Goal: Information Seeking & Learning: Learn about a topic

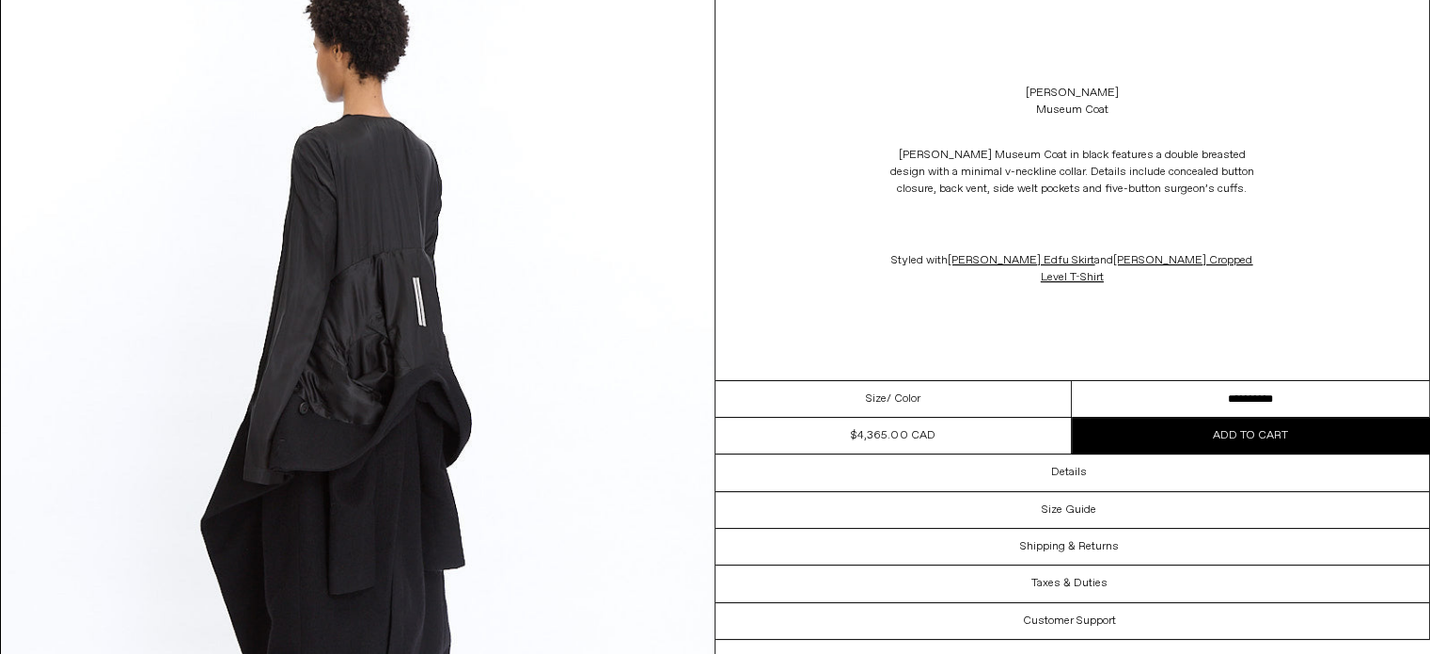
scroll to position [158, 0]
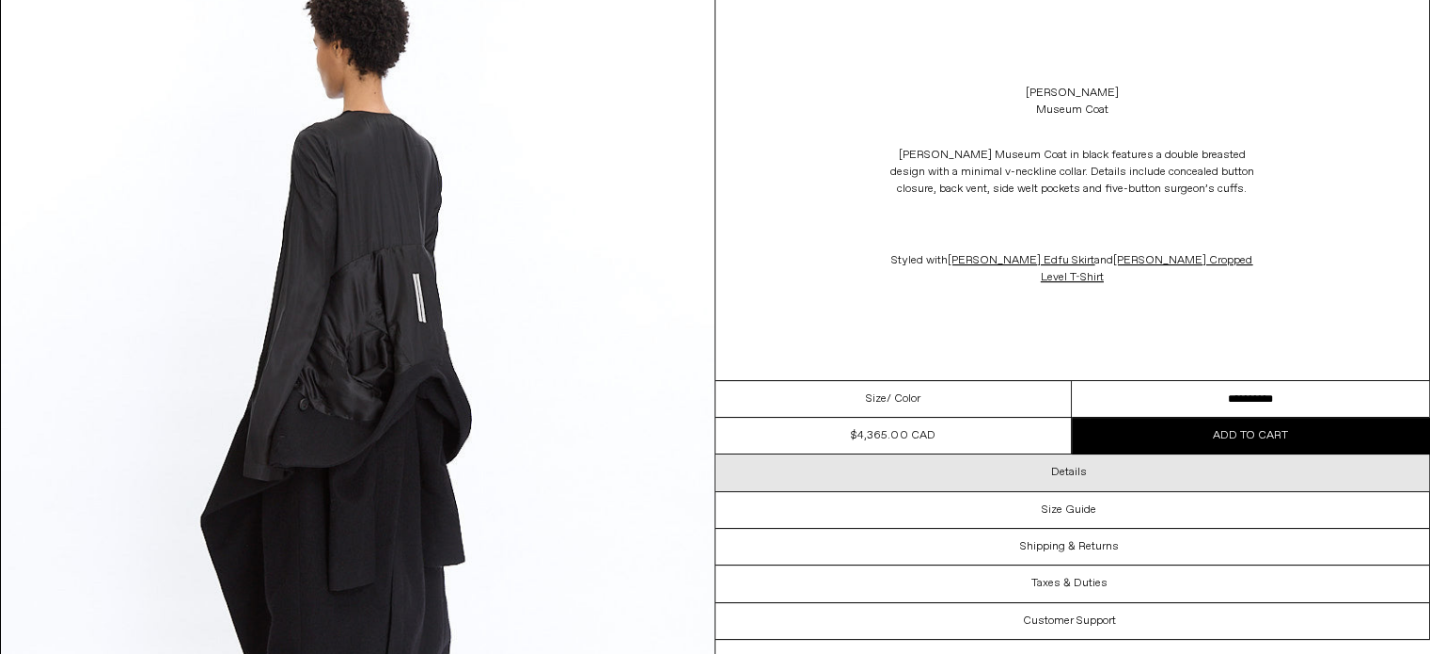
click at [1061, 466] on h3 "Details" at bounding box center [1069, 472] width 36 height 13
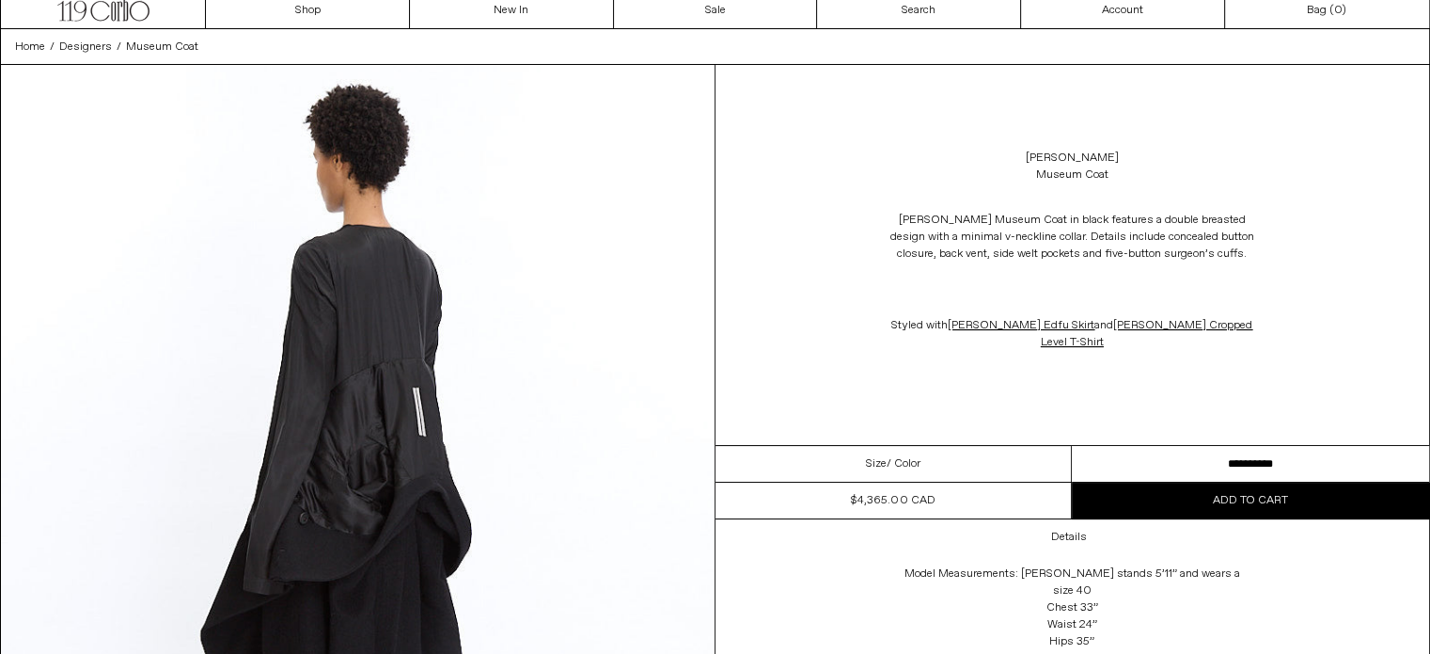
scroll to position [0, 0]
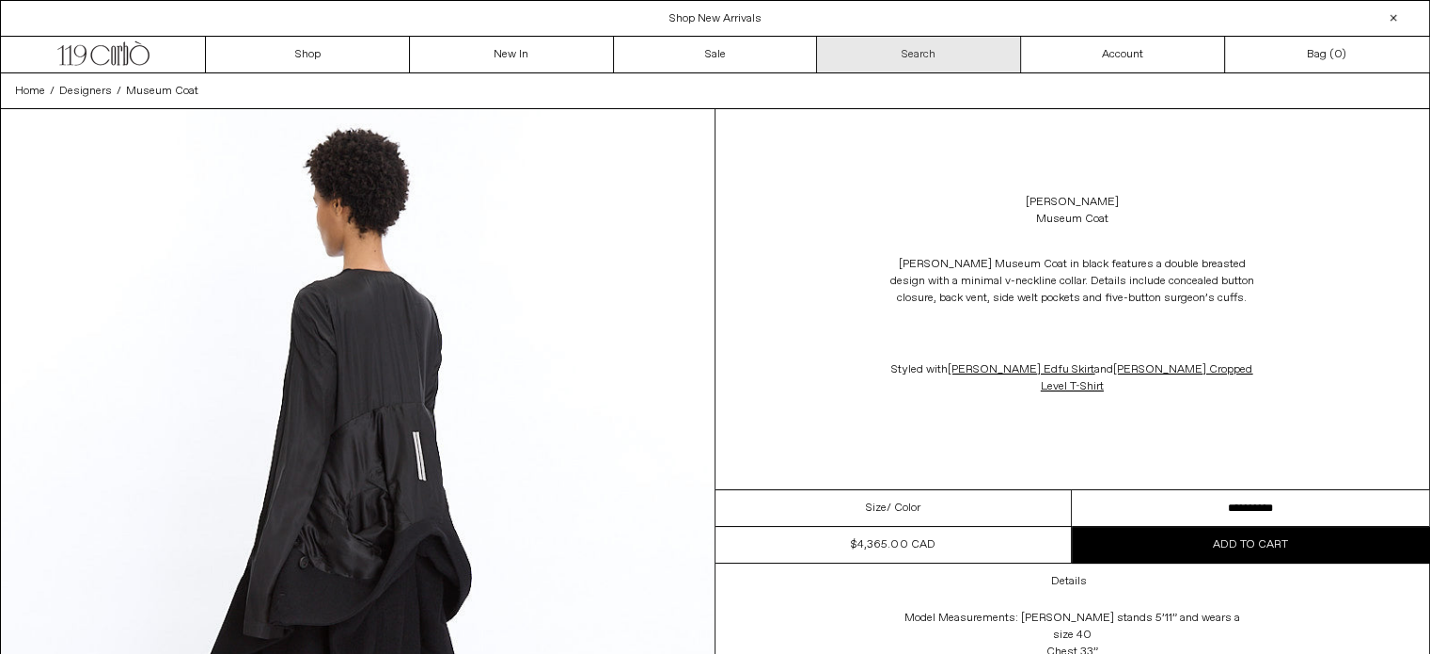
click at [850, 62] on link "Search" at bounding box center [919, 55] width 204 height 36
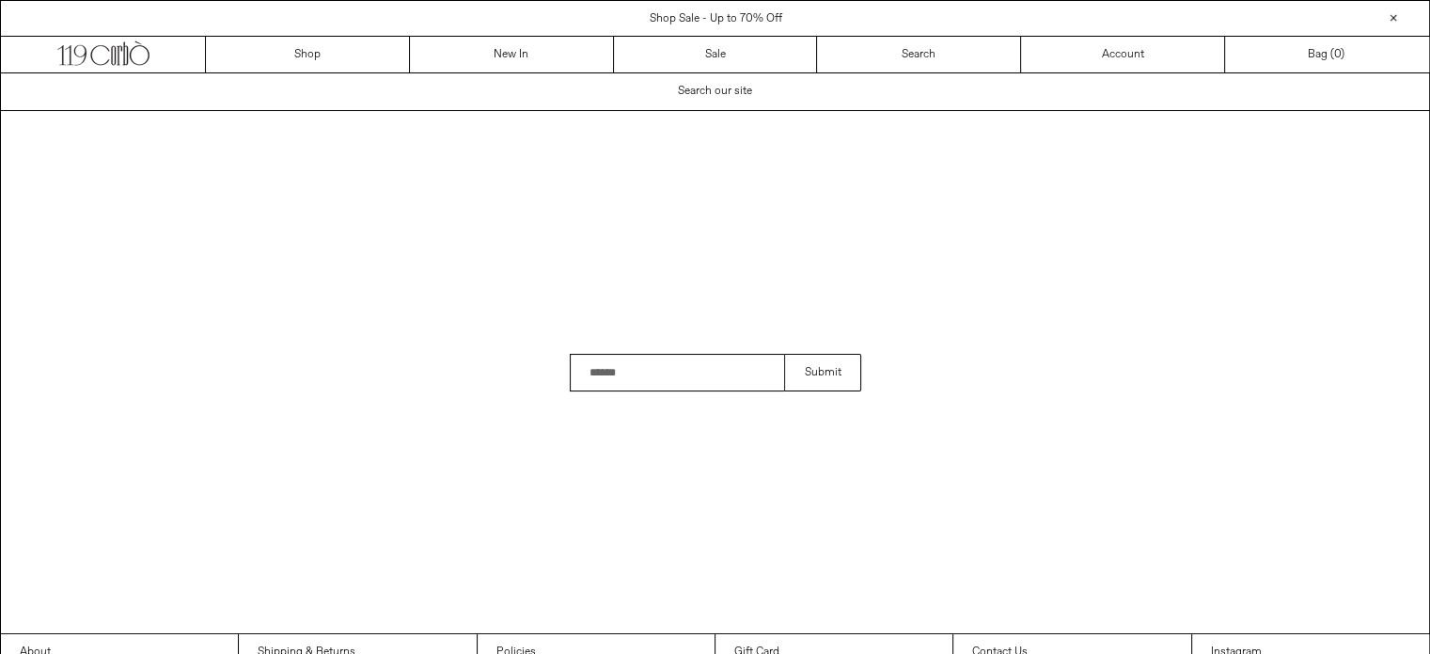
click at [728, 366] on input "Search" at bounding box center [677, 373] width 215 height 38
type input "**********"
click at [784, 354] on button "Submit" at bounding box center [822, 373] width 76 height 38
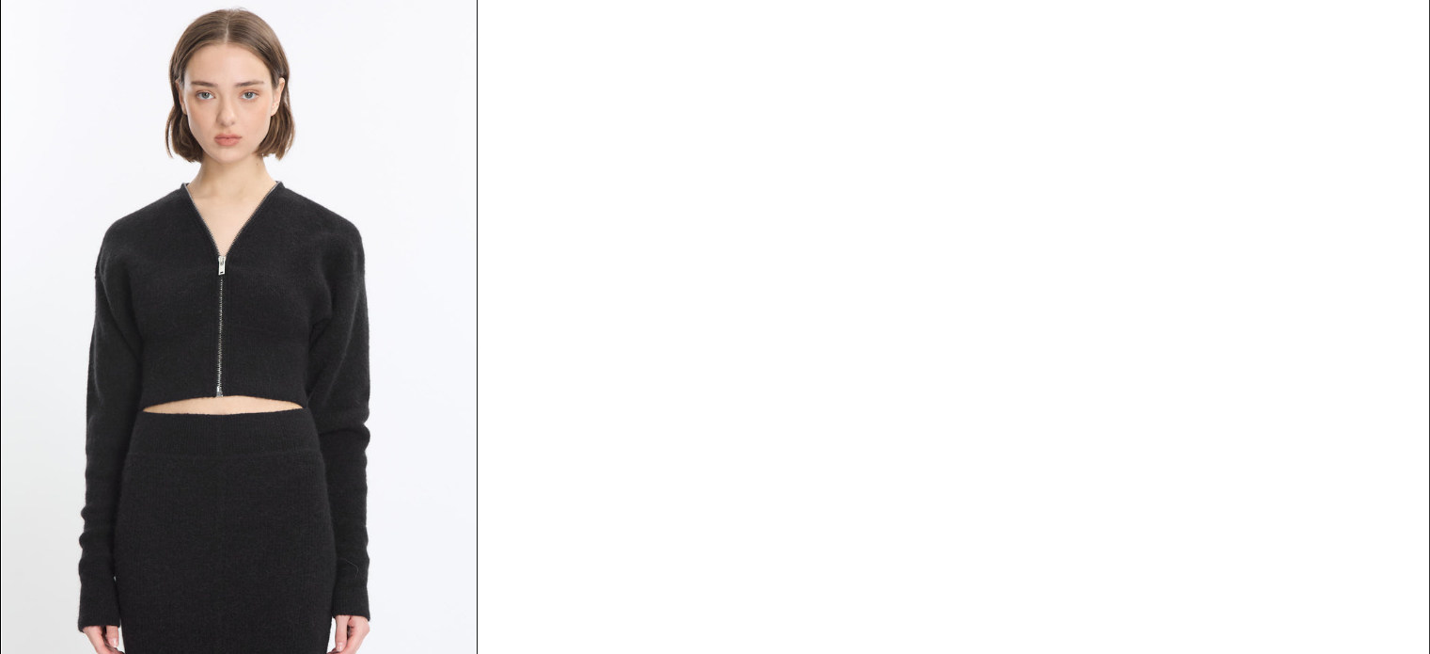
scroll to position [2780, 0]
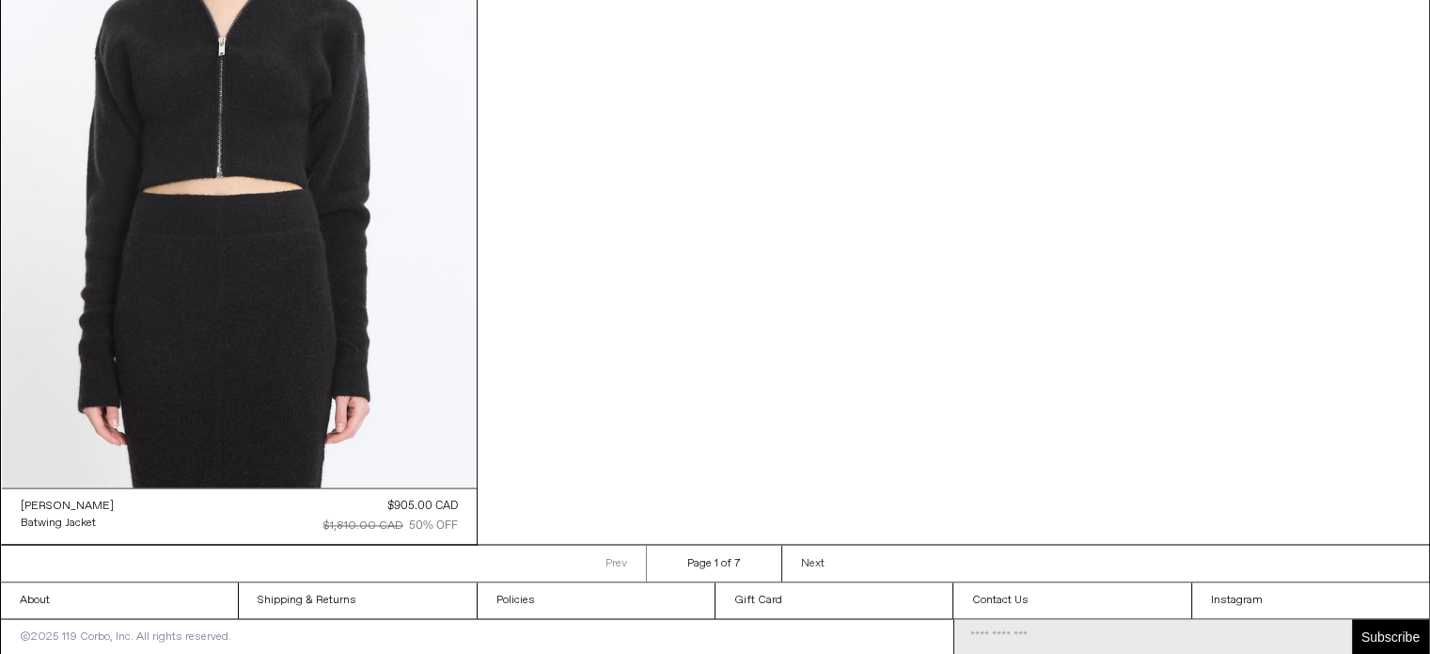
click at [816, 556] on span "Next" at bounding box center [813, 563] width 24 height 15
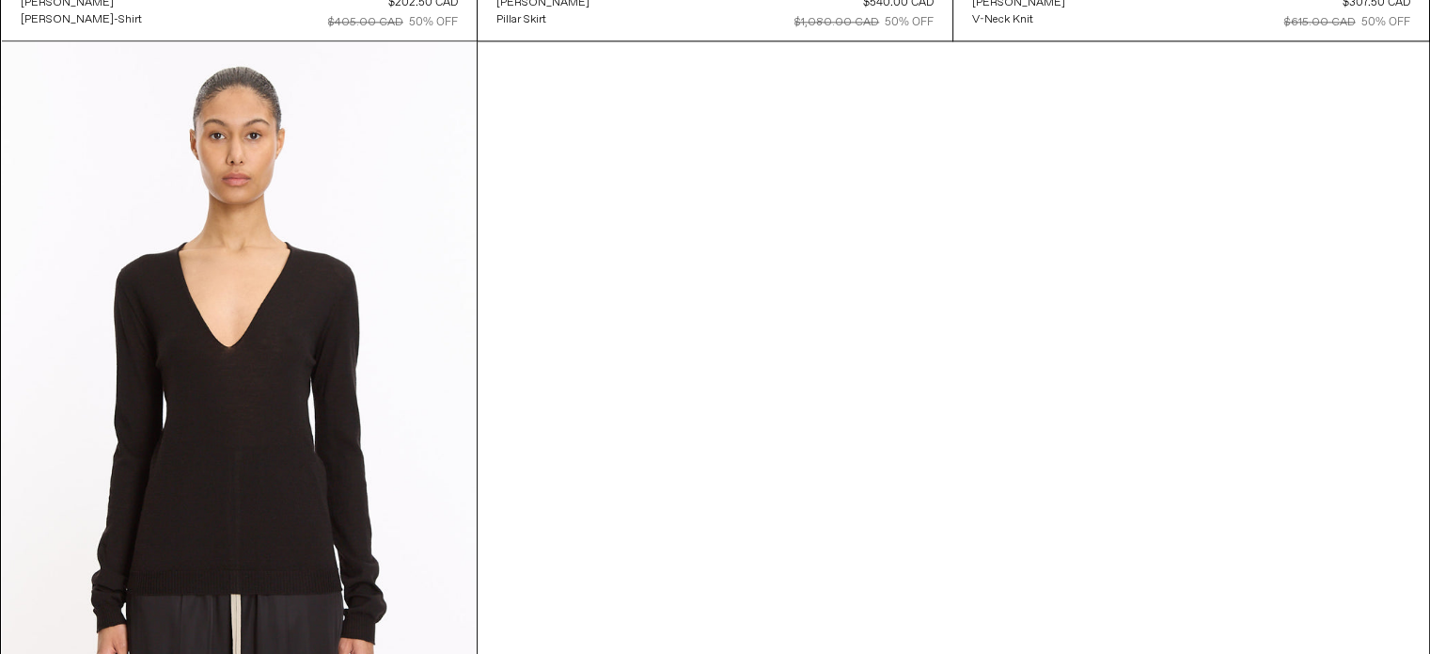
scroll to position [2780, 0]
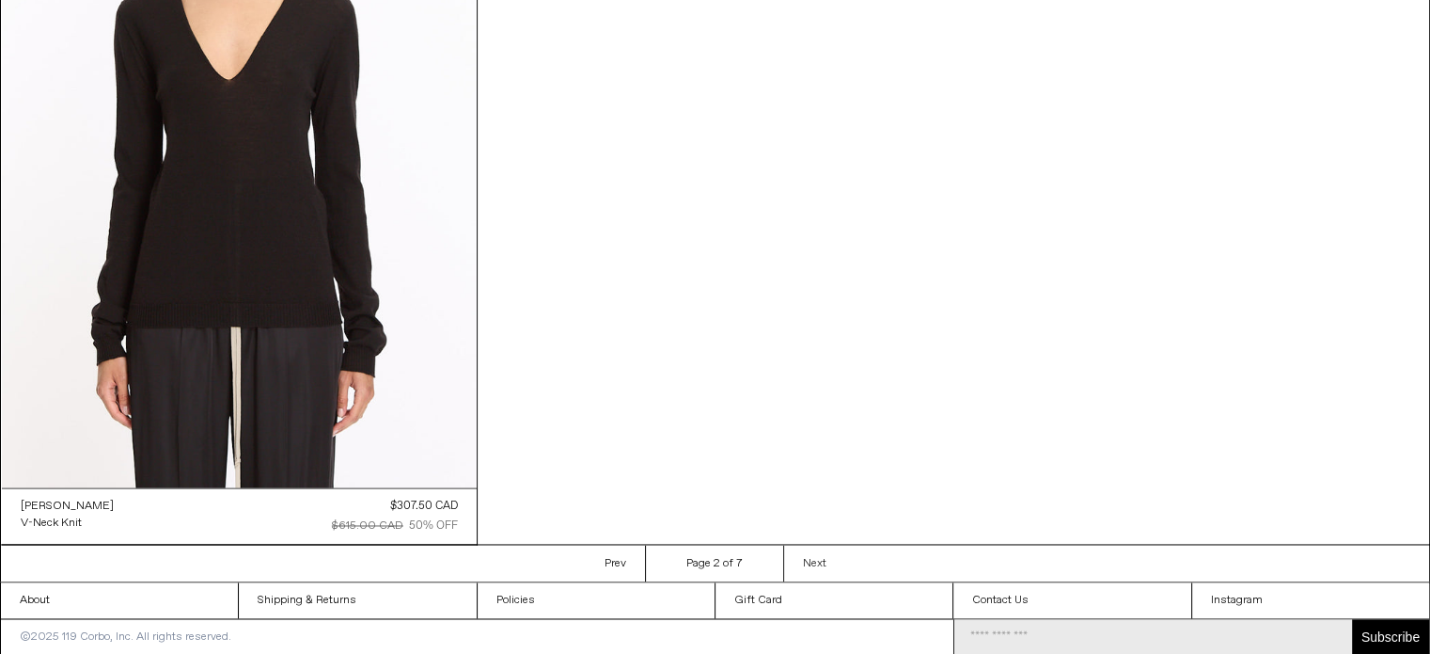
click at [821, 575] on link "Next Next page" at bounding box center [814, 563] width 62 height 37
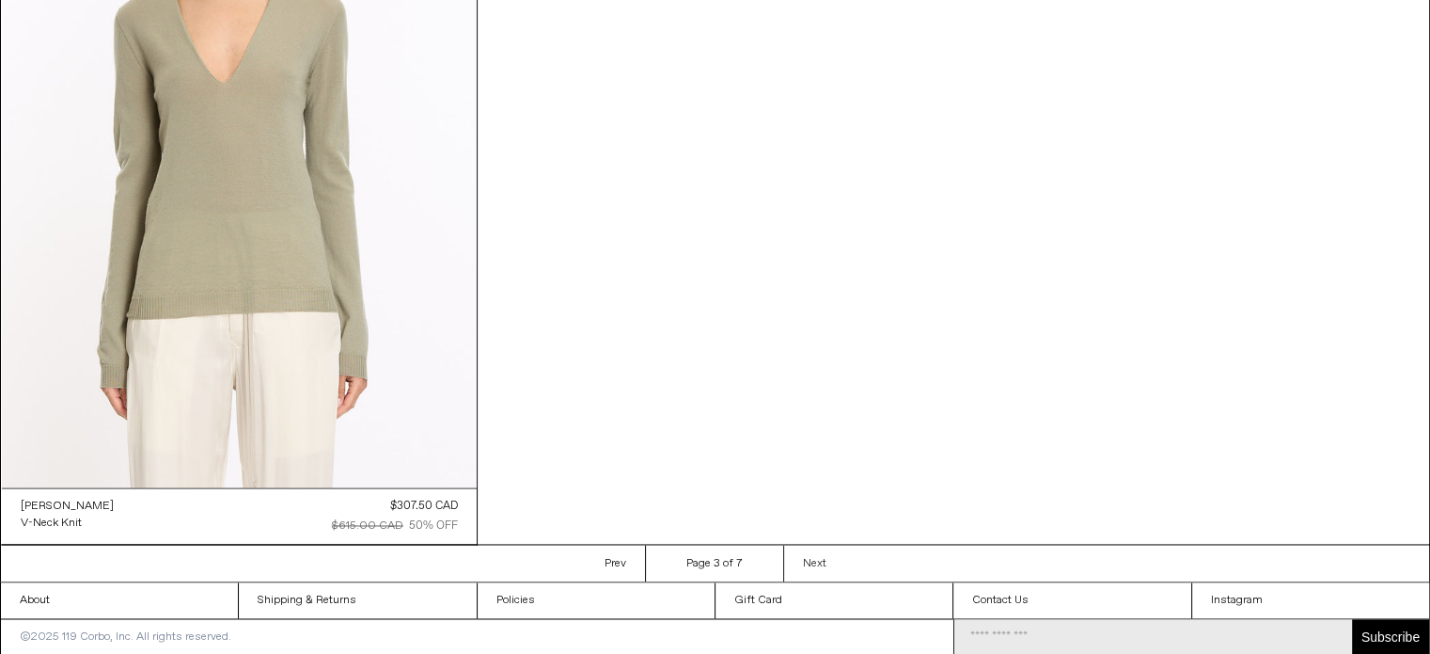
scroll to position [2780, 0]
click at [813, 568] on span "Next" at bounding box center [815, 563] width 24 height 15
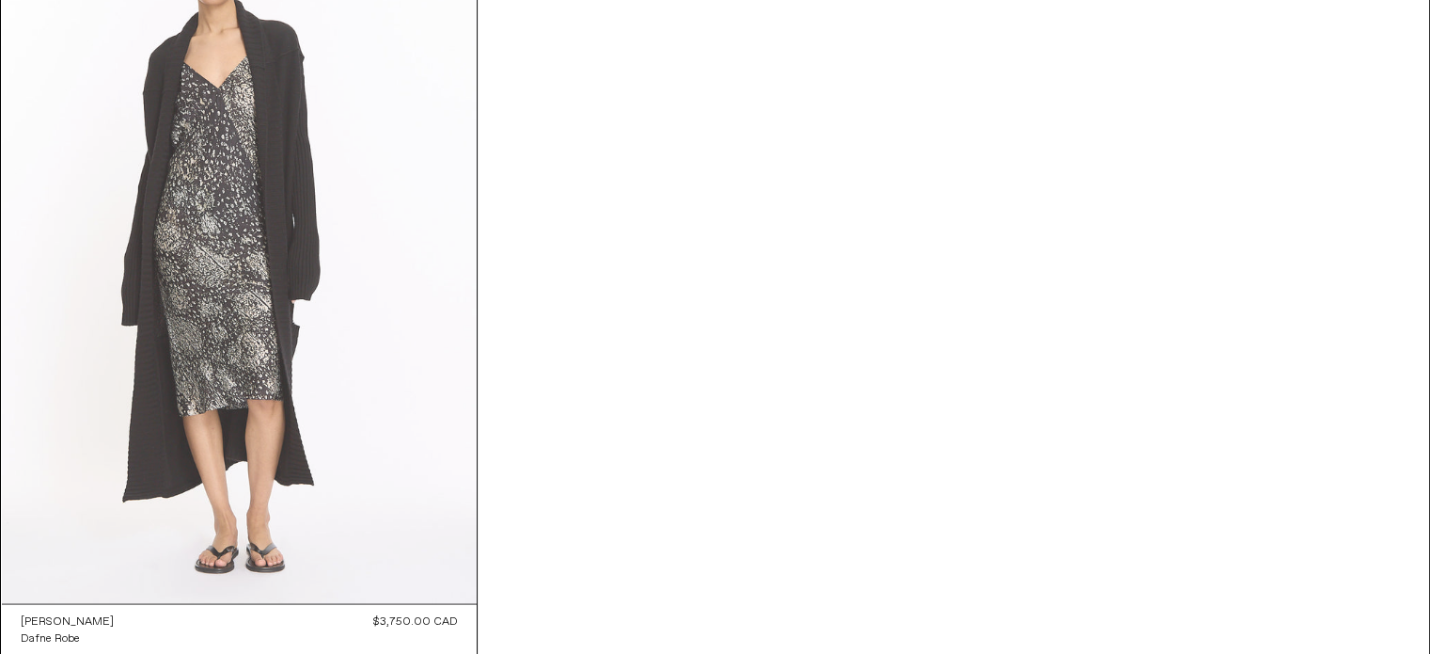
scroll to position [2778, 0]
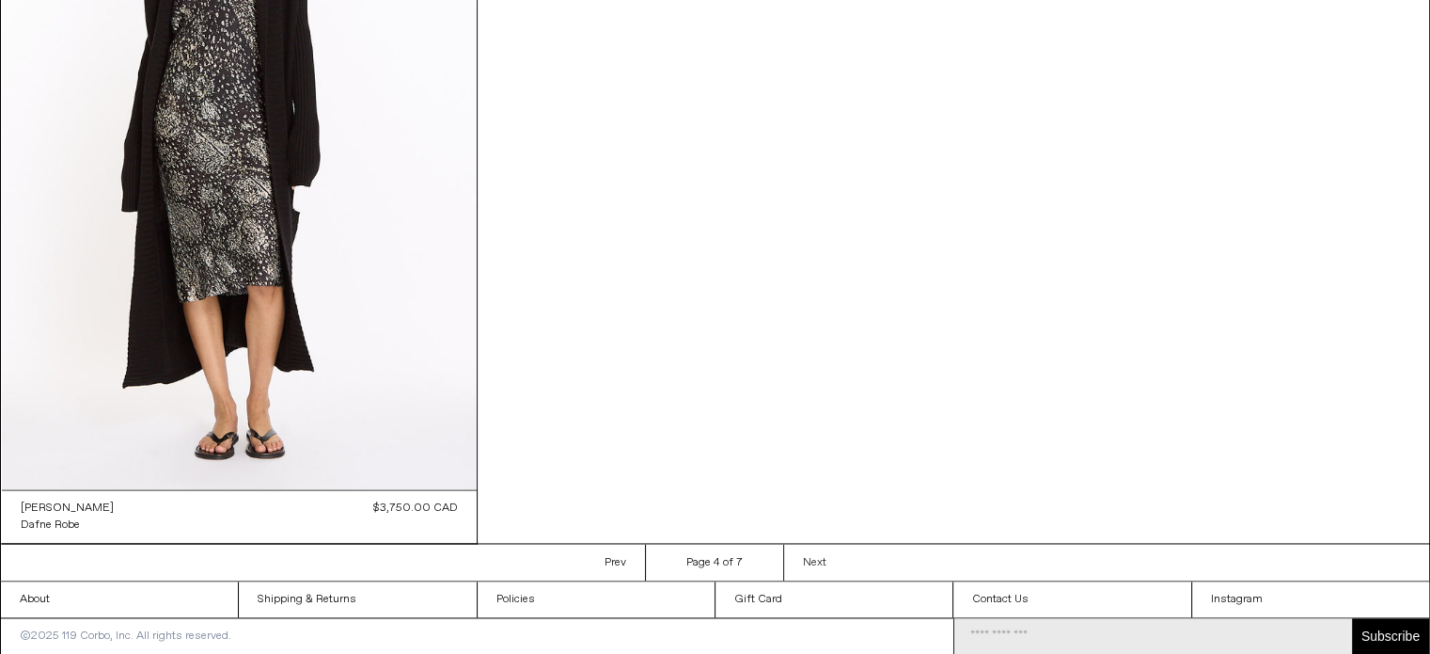
click at [827, 558] on span "Next" at bounding box center [815, 562] width 24 height 15
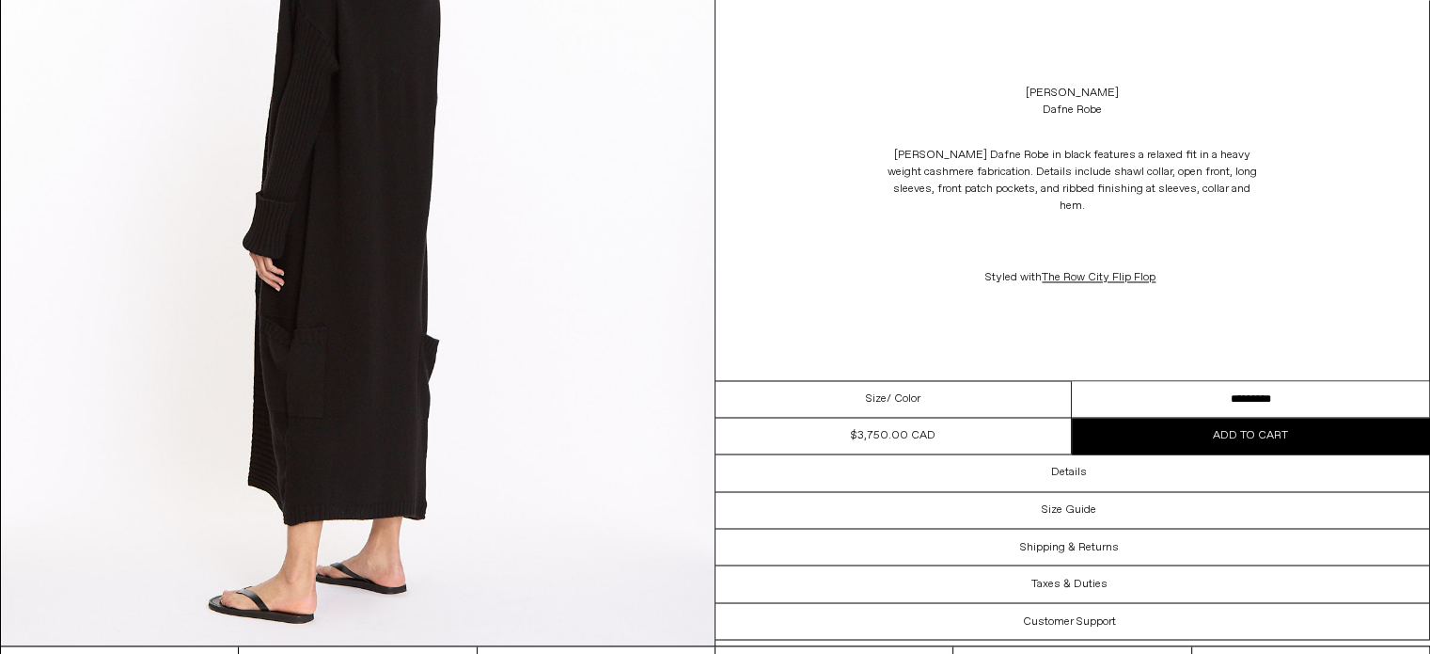
scroll to position [3100, 0]
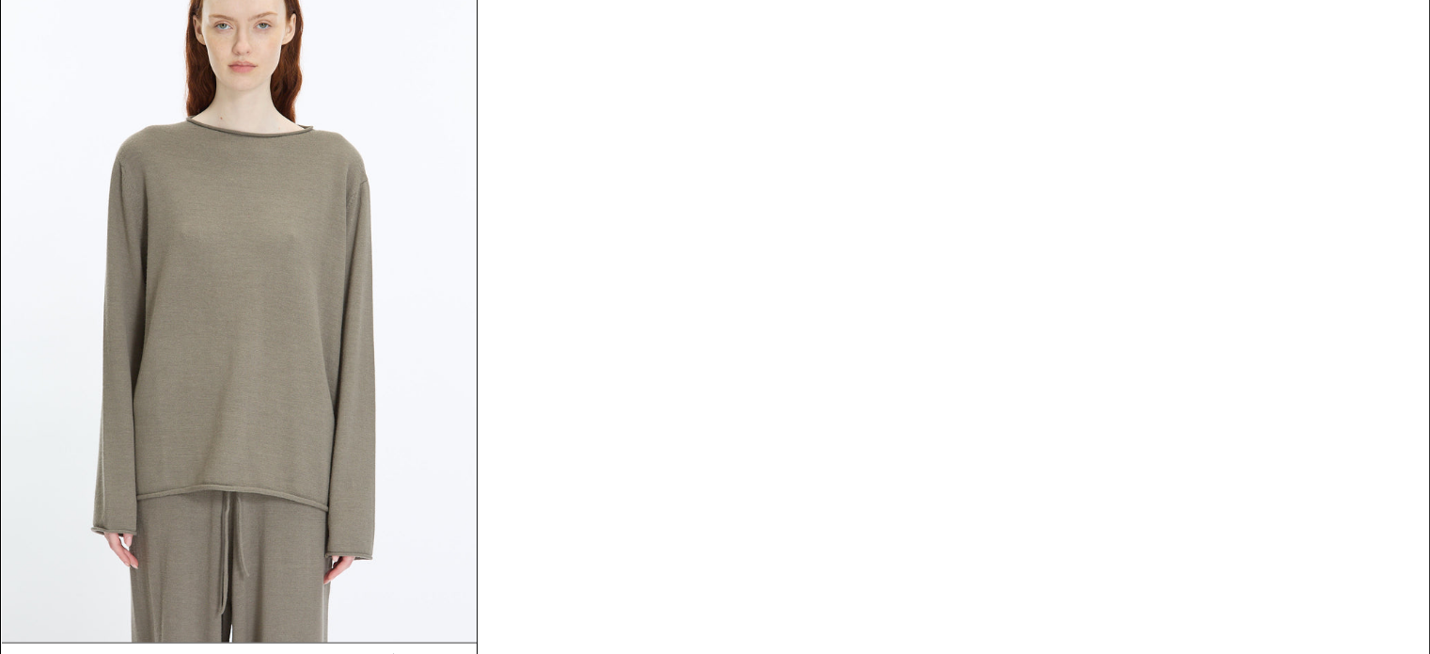
scroll to position [2780, 0]
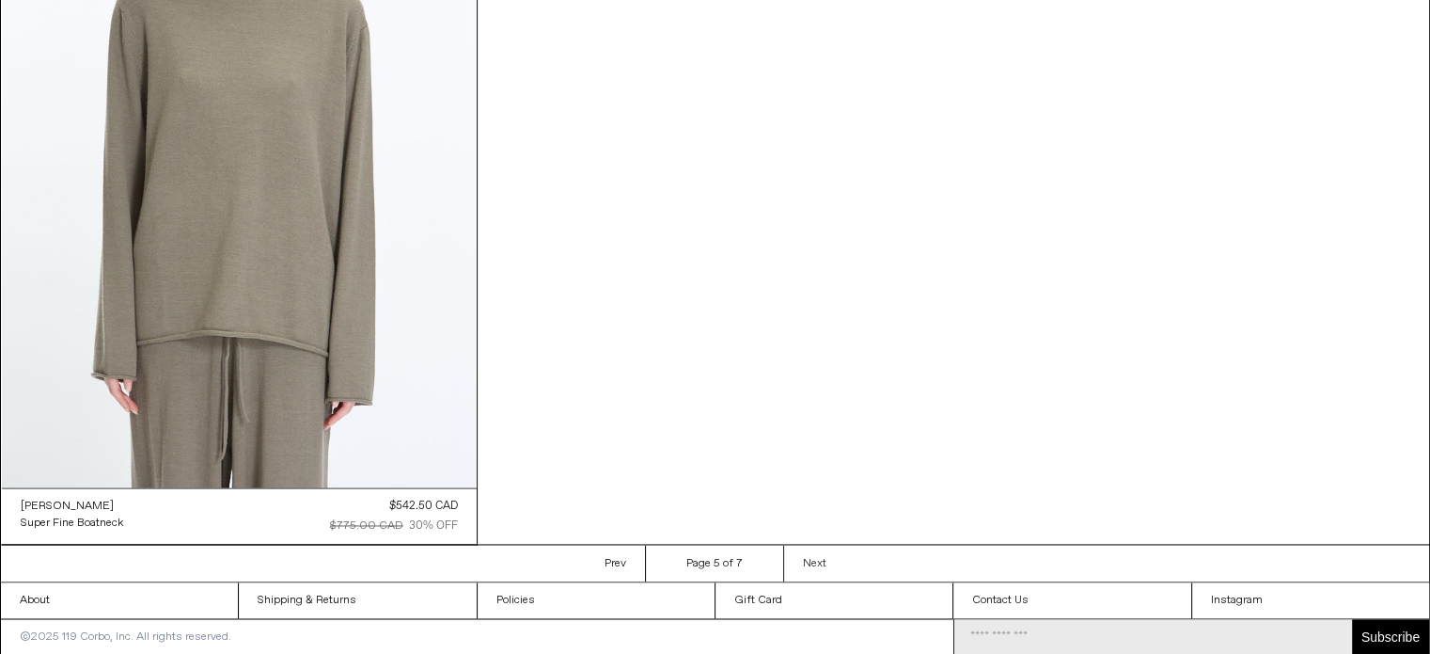
click at [806, 568] on span "Next" at bounding box center [815, 563] width 24 height 15
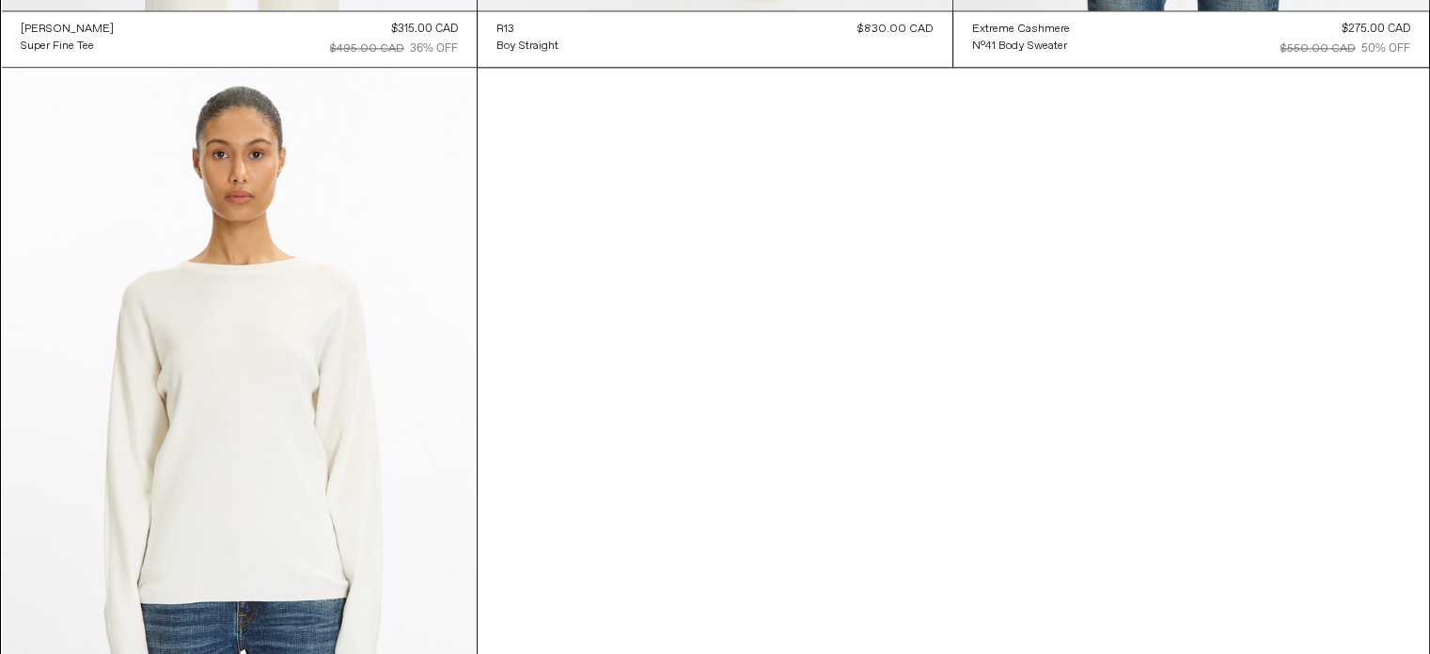
scroll to position [2778, 0]
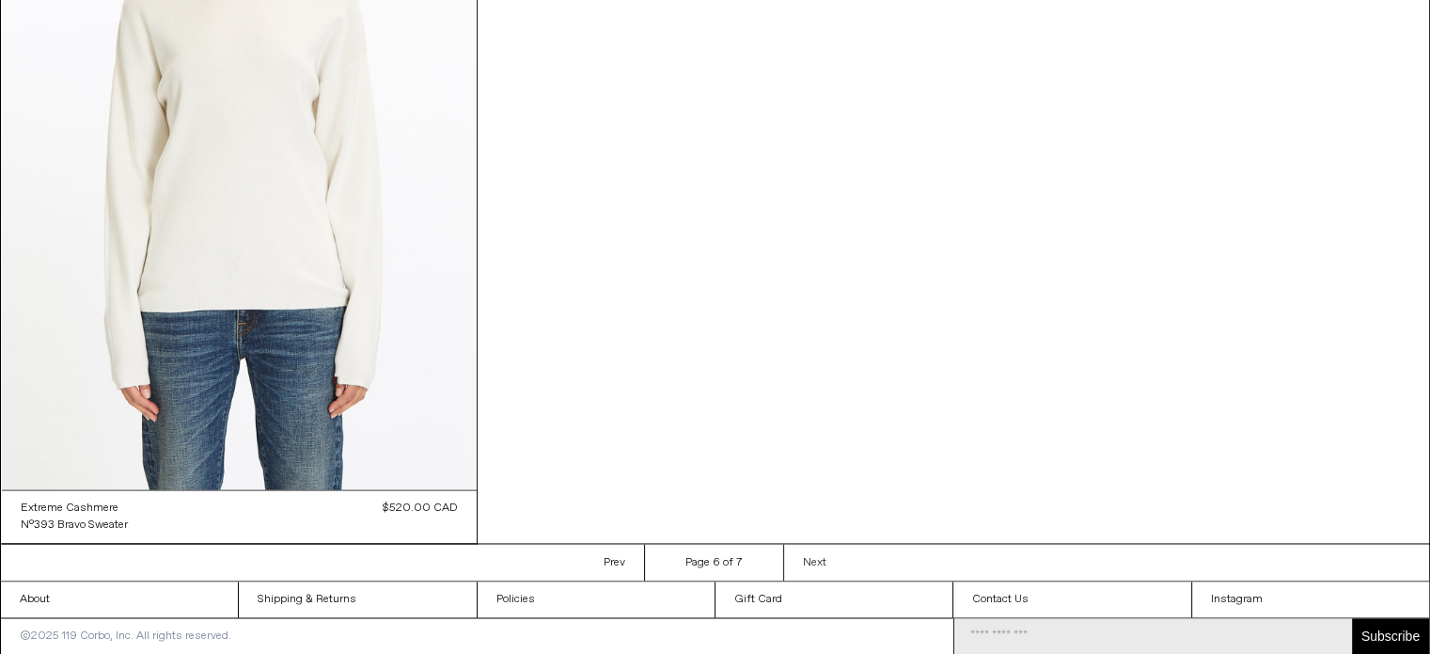
click at [795, 556] on link "Next Next page" at bounding box center [814, 562] width 62 height 37
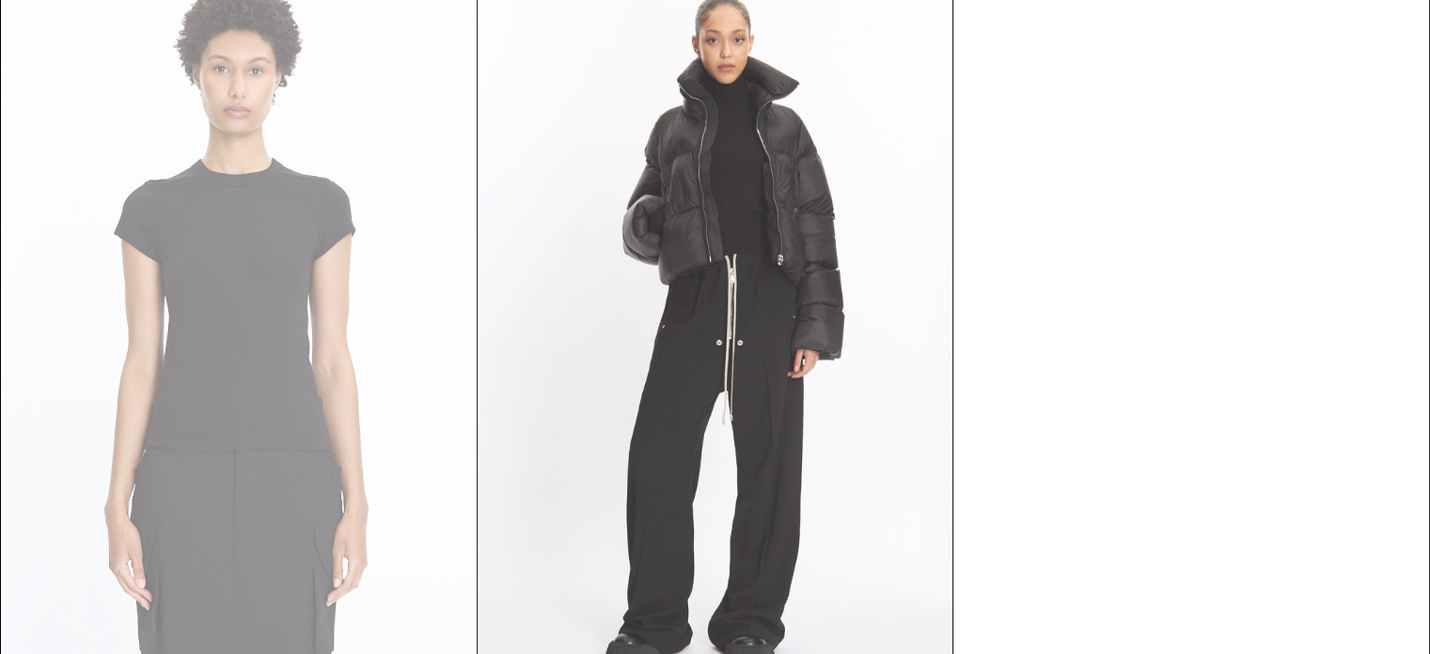
scroll to position [256, 0]
